Goal: Task Accomplishment & Management: Manage account settings

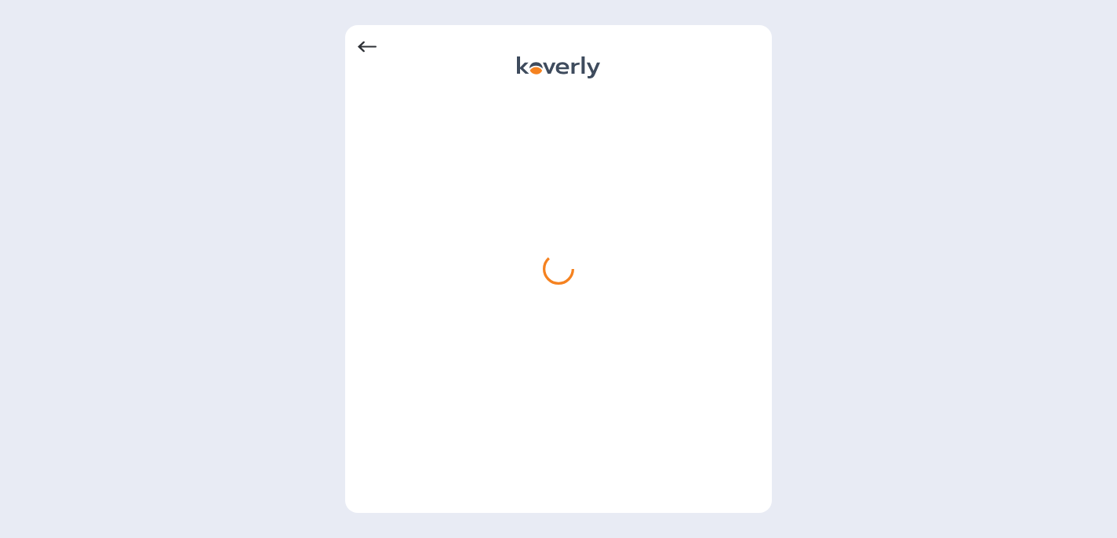
click at [369, 49] on icon at bounding box center [367, 47] width 19 height 19
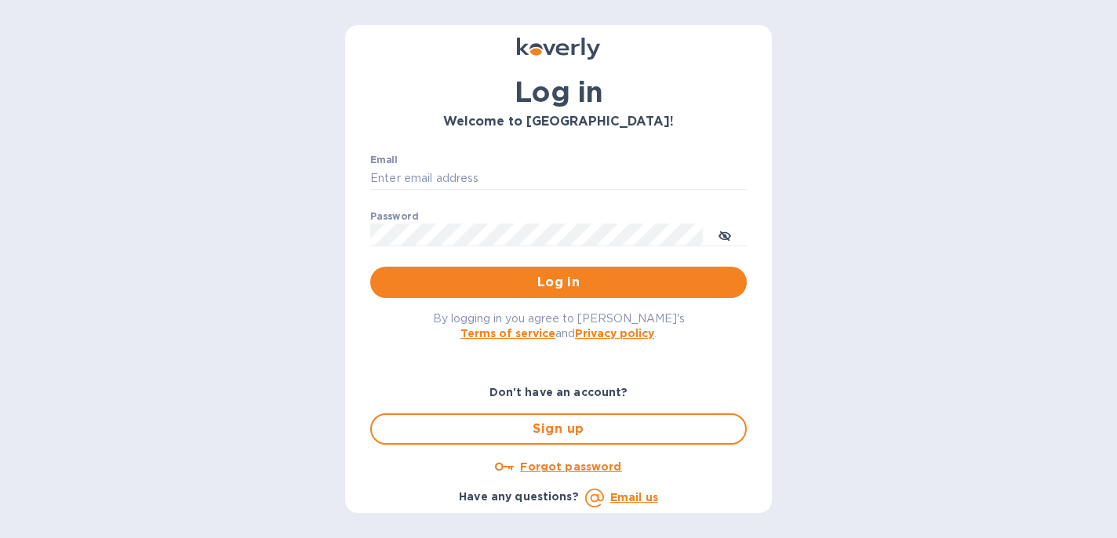
click at [623, 500] on b "Email us" at bounding box center [634, 497] width 48 height 13
click at [499, 177] on input "Email" at bounding box center [558, 180] width 376 height 24
type input "[EMAIL_ADDRESS][DOMAIN_NAME]"
click at [555, 283] on button "Log in" at bounding box center [558, 282] width 376 height 31
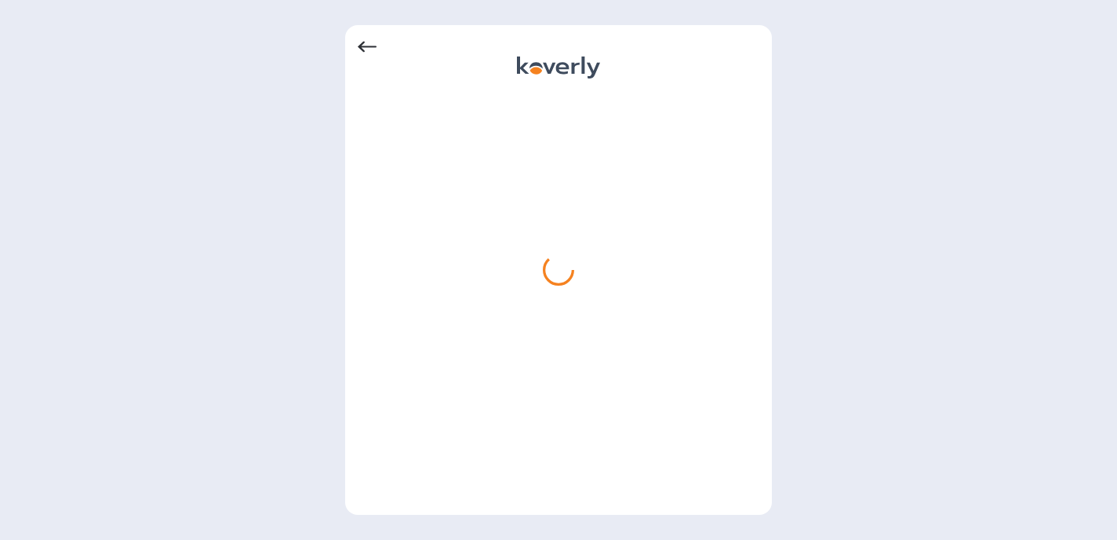
click at [366, 43] on icon at bounding box center [367, 47] width 19 height 19
